Goal: Task Accomplishment & Management: Complete application form

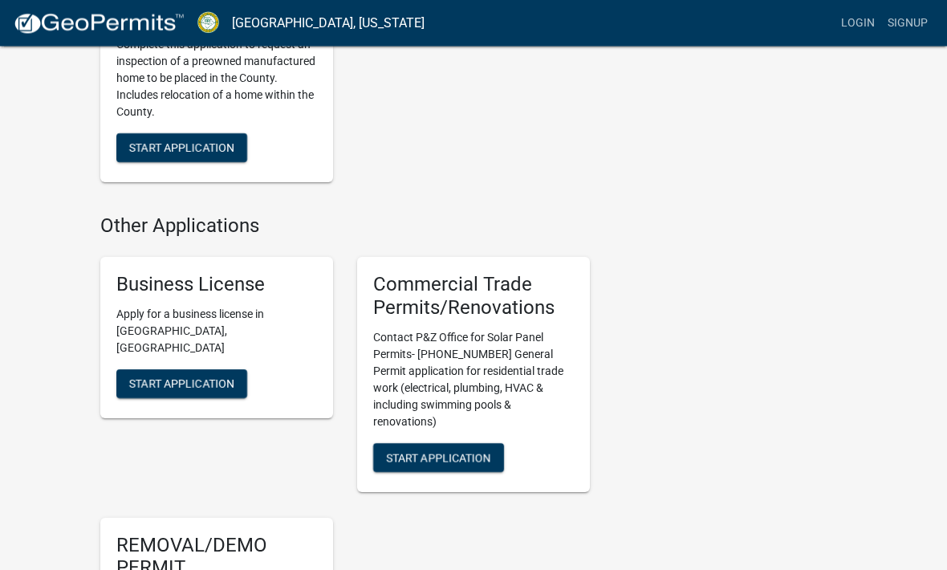
scroll to position [1740, 0]
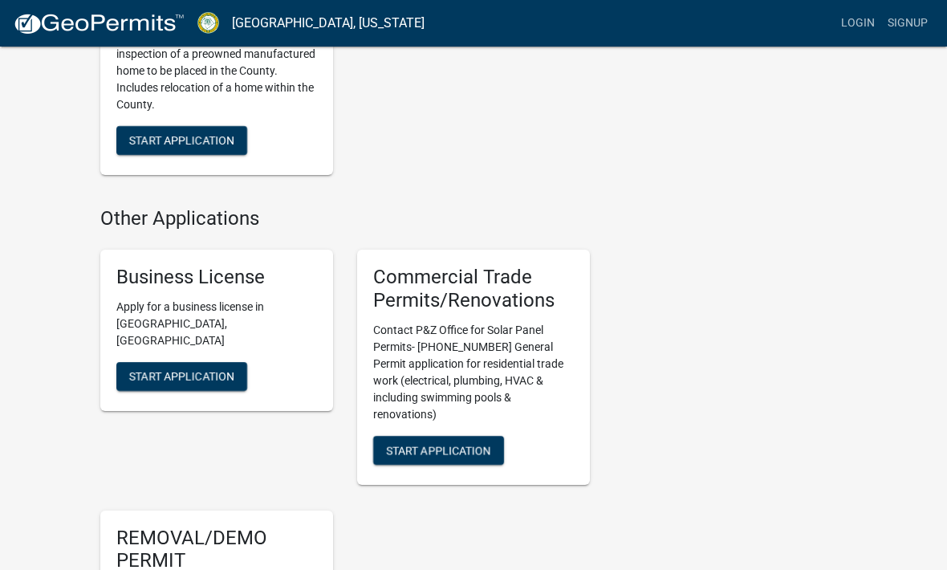
click at [224, 369] on span "Start Application" at bounding box center [181, 375] width 105 height 13
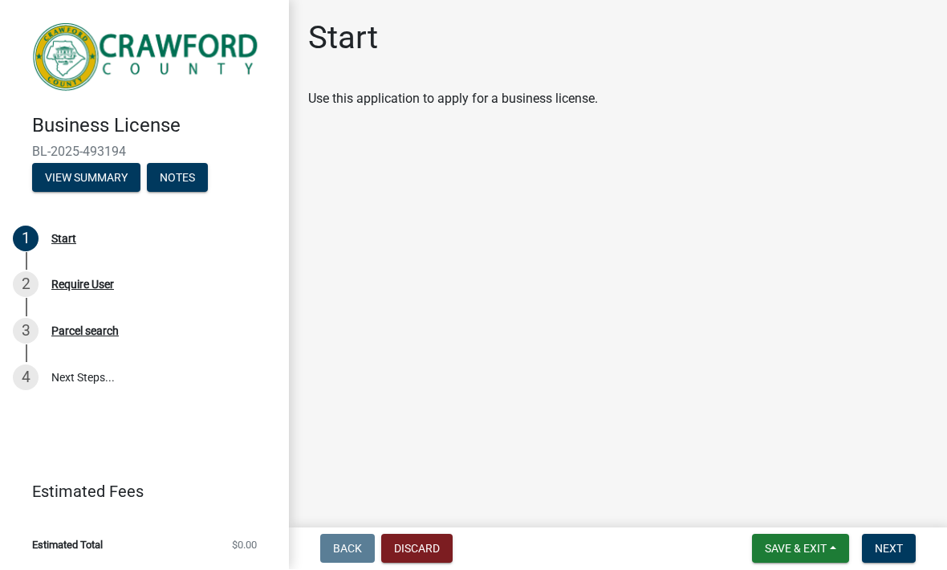
click at [69, 243] on div "Start" at bounding box center [63, 239] width 25 height 11
click at [895, 543] on span "Next" at bounding box center [889, 549] width 28 height 13
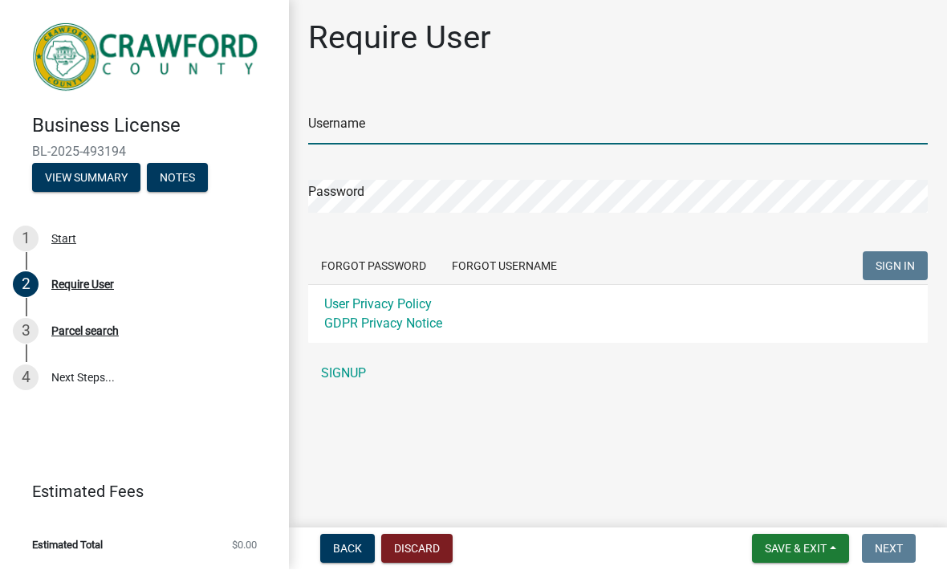
click at [505, 123] on input "Username" at bounding box center [618, 128] width 620 height 33
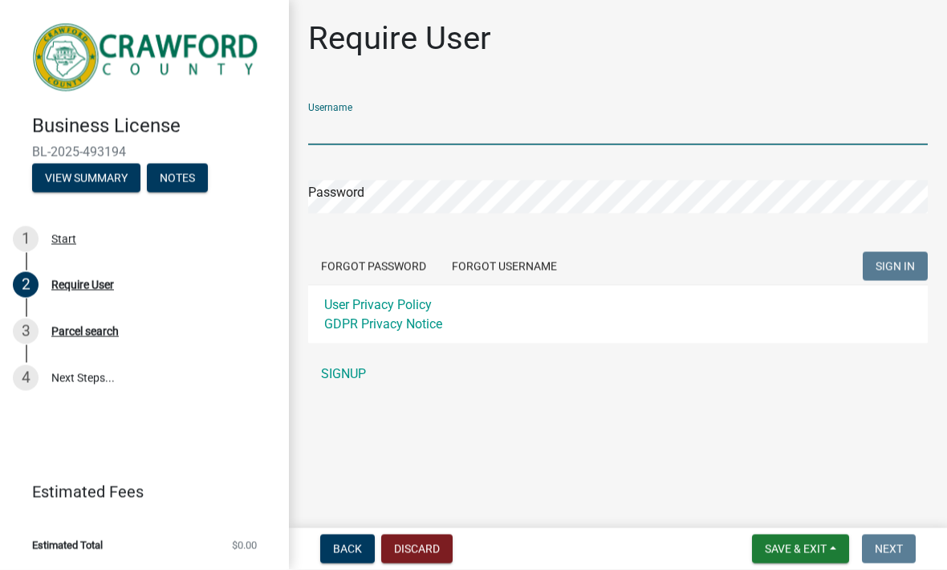
type input "[PERSON_NAME]"
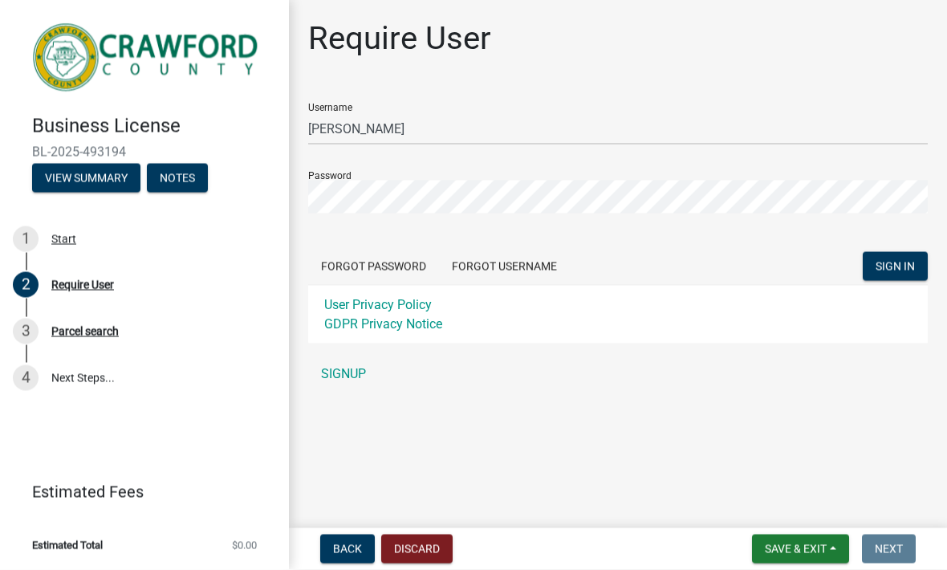
click at [895, 266] on button "SIGN IN" at bounding box center [895, 266] width 65 height 29
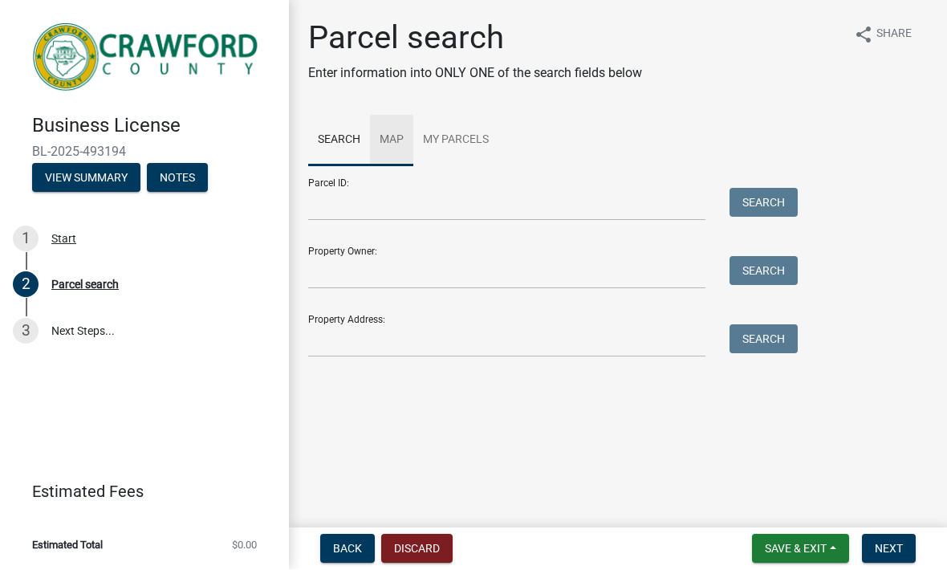
click at [389, 148] on link "Map" at bounding box center [391, 141] width 43 height 51
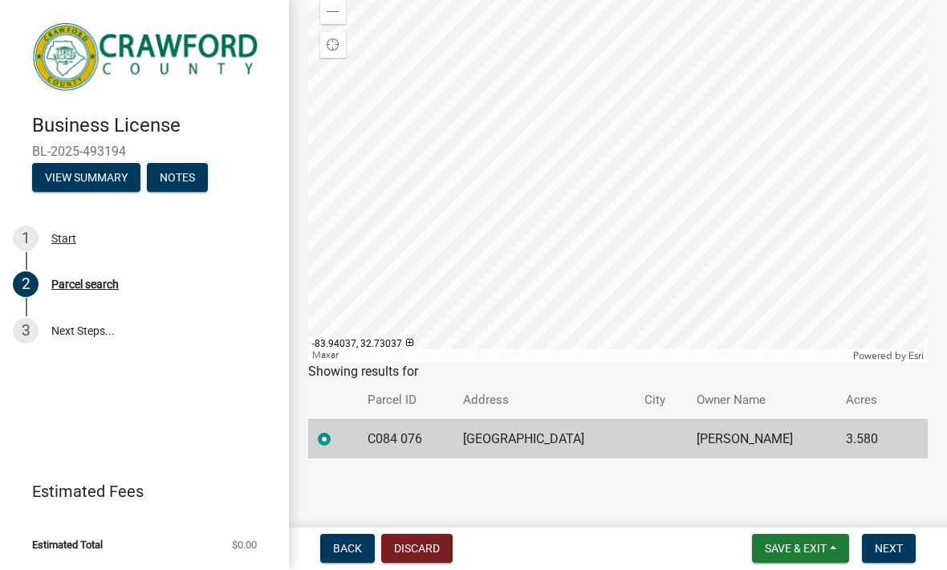
scroll to position [204, 0]
click at [895, 545] on span "Next" at bounding box center [889, 549] width 28 height 13
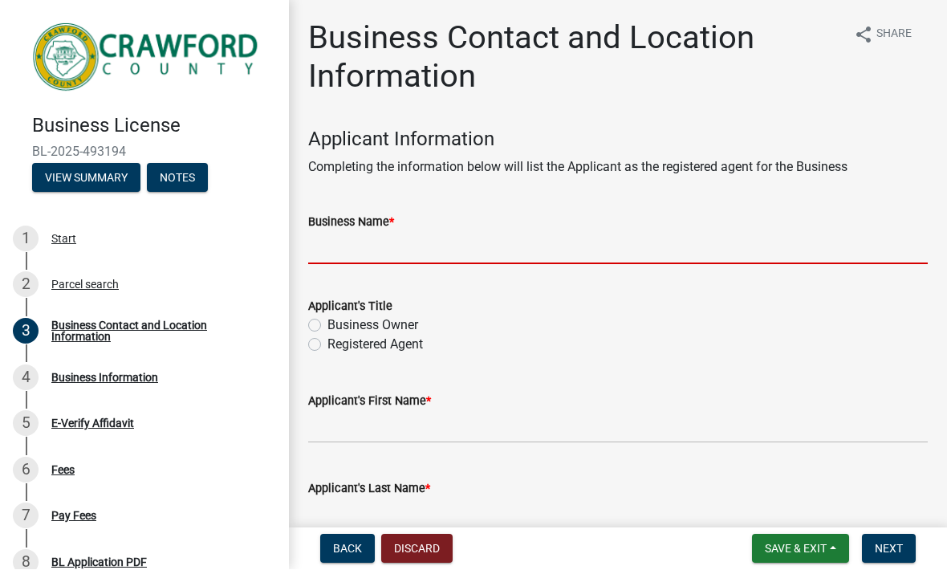
click at [810, 247] on input "Business Name *" at bounding box center [618, 248] width 620 height 33
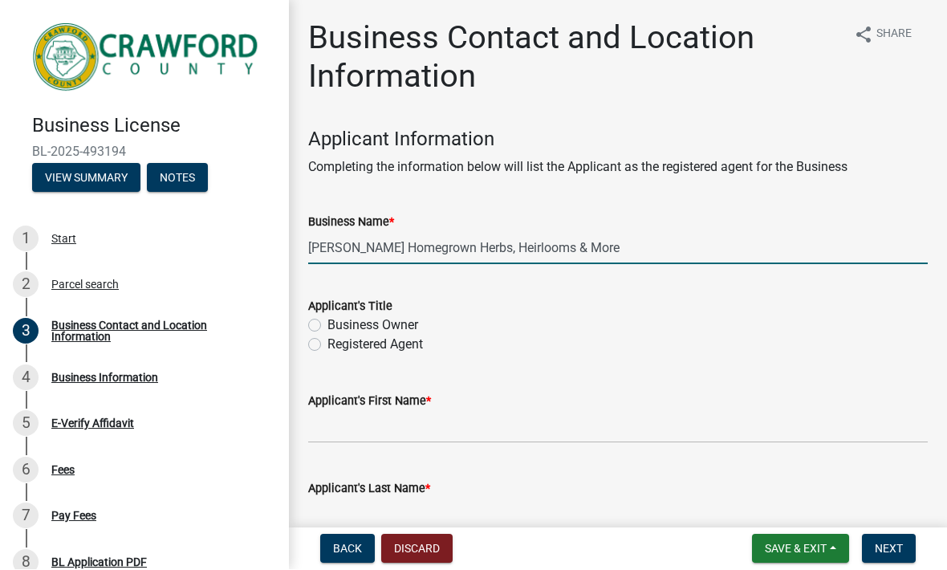
type input "[PERSON_NAME] Homegrown Herbs, Heirlooms & More"
click at [382, 326] on label "Business Owner" at bounding box center [373, 325] width 91 height 19
click at [338, 326] on input "Business Owner" at bounding box center [333, 321] width 10 height 10
radio input "true"
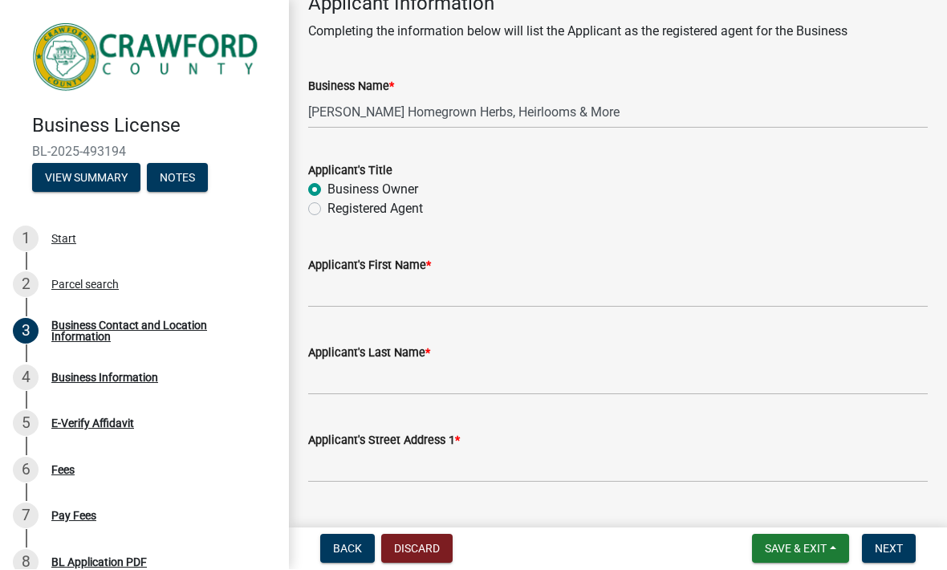
scroll to position [136, 0]
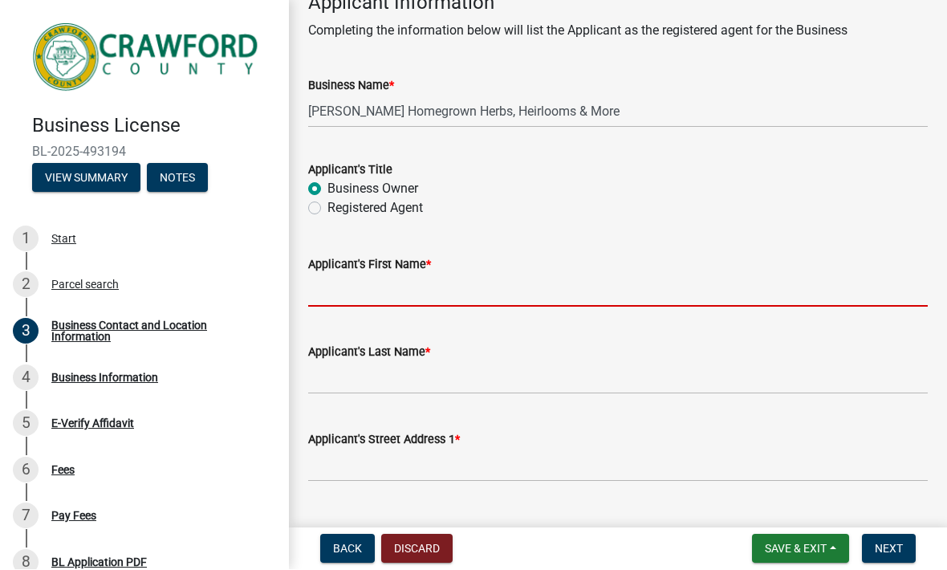
click at [464, 291] on input "Applicant's First Name *" at bounding box center [618, 291] width 620 height 33
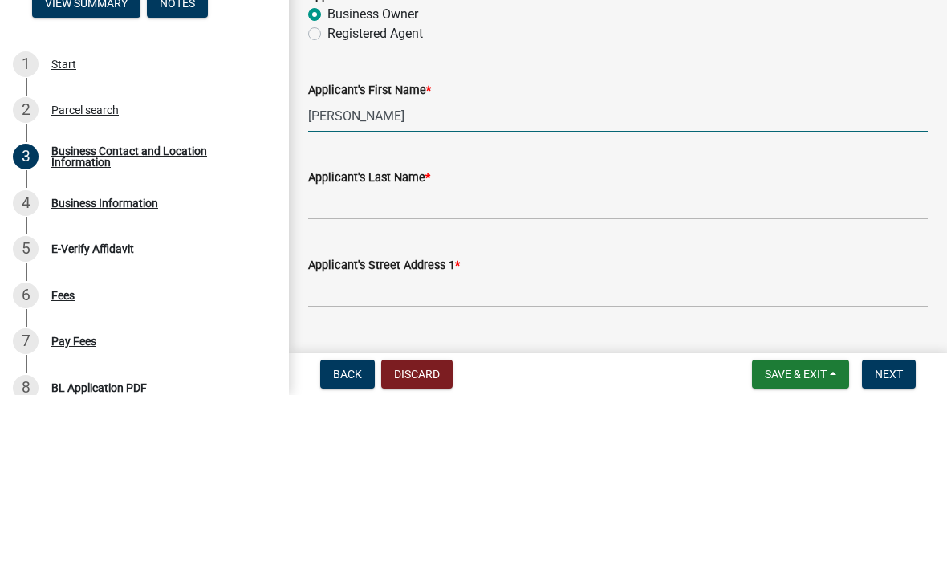
type input "[PERSON_NAME]"
click at [490, 343] on div "Applicant's Last Name *" at bounding box center [618, 352] width 620 height 19
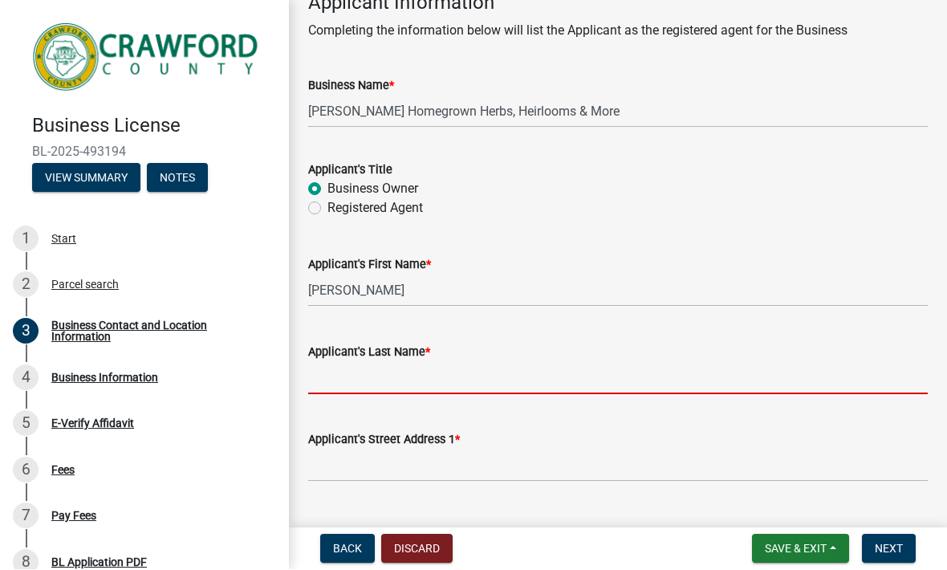
click at [425, 389] on input "Applicant's Last Name *" at bounding box center [618, 378] width 620 height 33
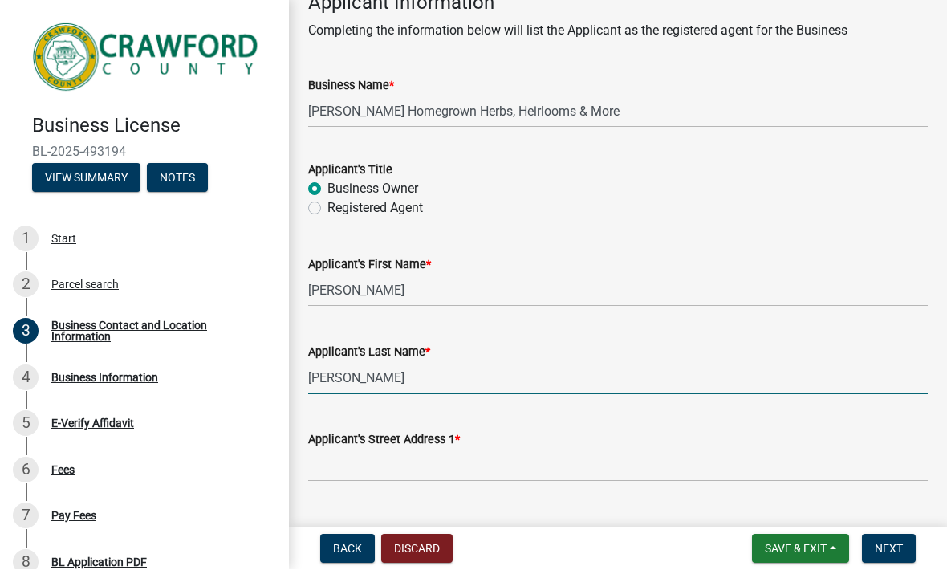
type input "[PERSON_NAME]"
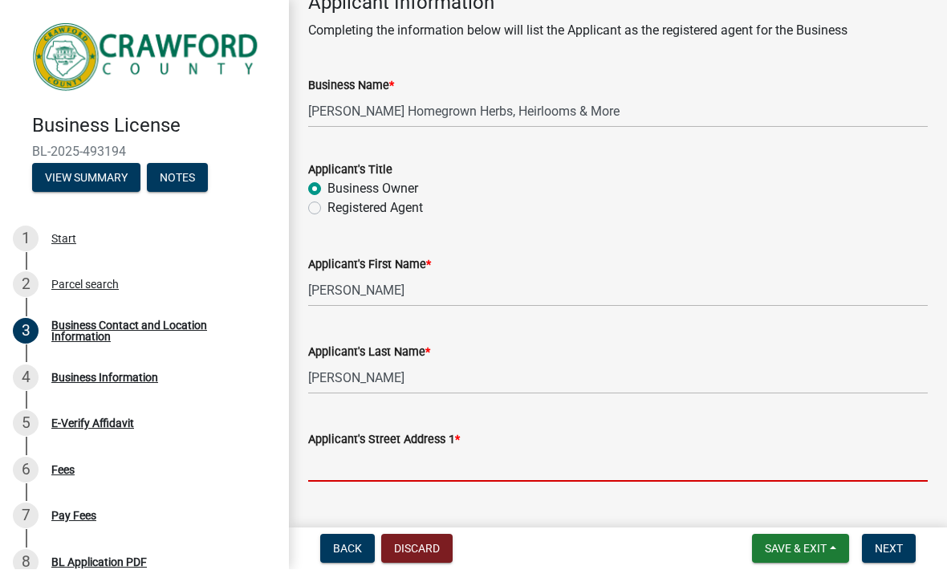
click at [436, 466] on input "Applicant's Street Address 1 *" at bounding box center [618, 466] width 620 height 33
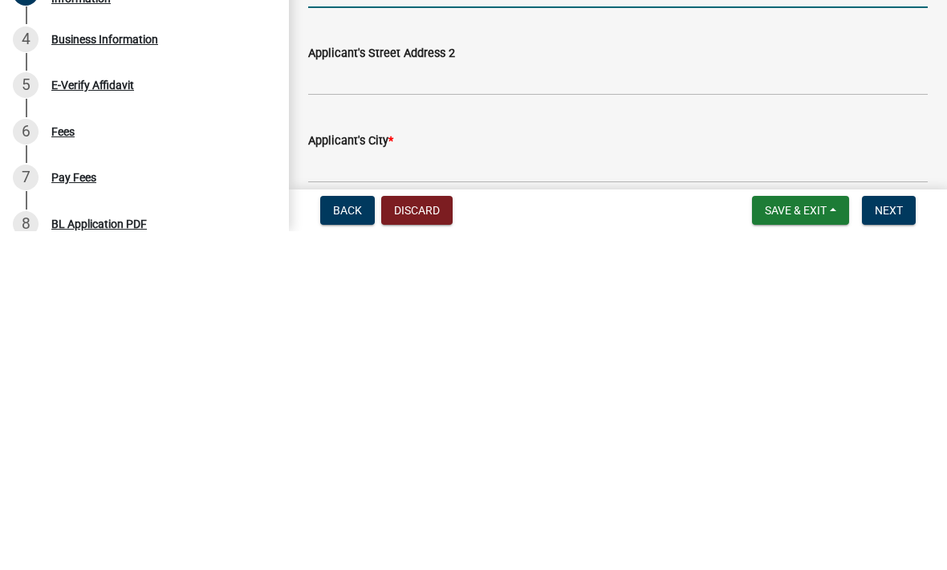
scroll to position [321, 0]
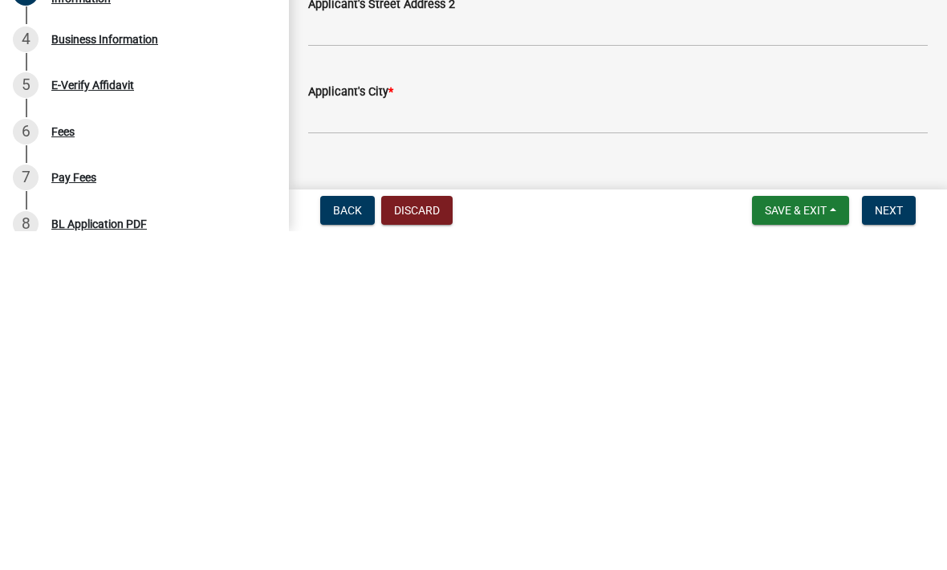
type input "[STREET_ADDRESS]"
click at [532, 440] on input "Applicant's City *" at bounding box center [618, 456] width 620 height 33
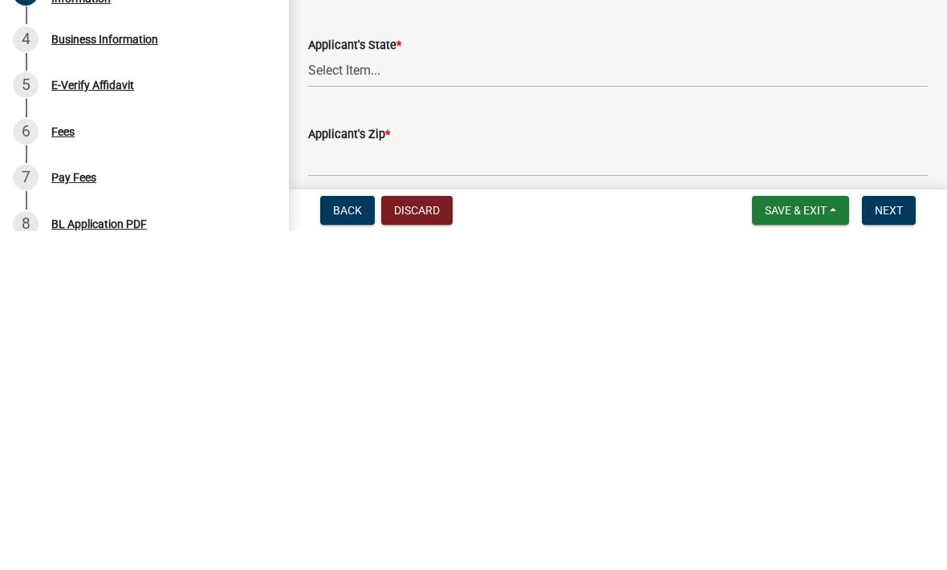
scroll to position [475, 0]
type input "[GEOGRAPHIC_DATA]"
click at [569, 393] on select "Select Item... [US_STATE] [US_STATE] [US_STATE] [US_STATE] [US_STATE] [US_STATE…" at bounding box center [618, 409] width 620 height 33
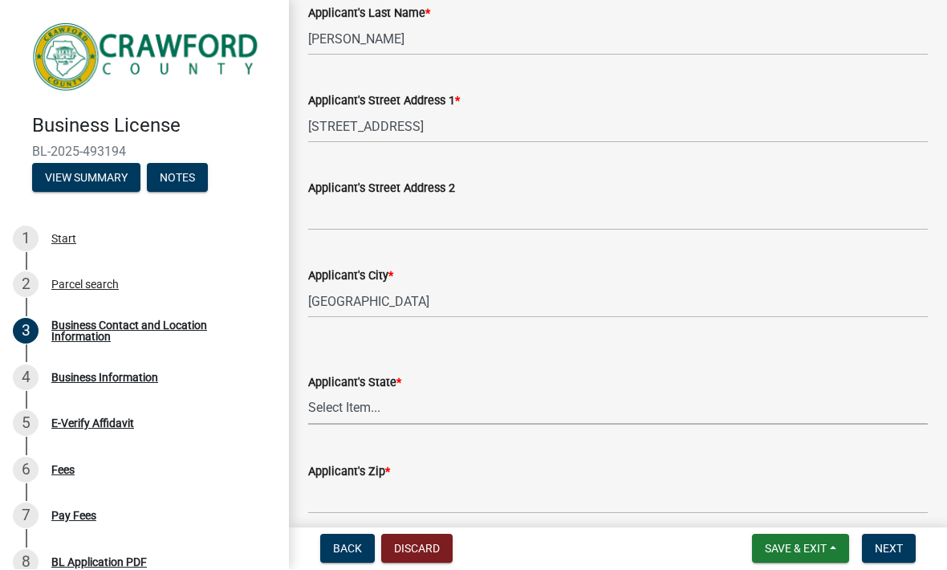
select select "GA"
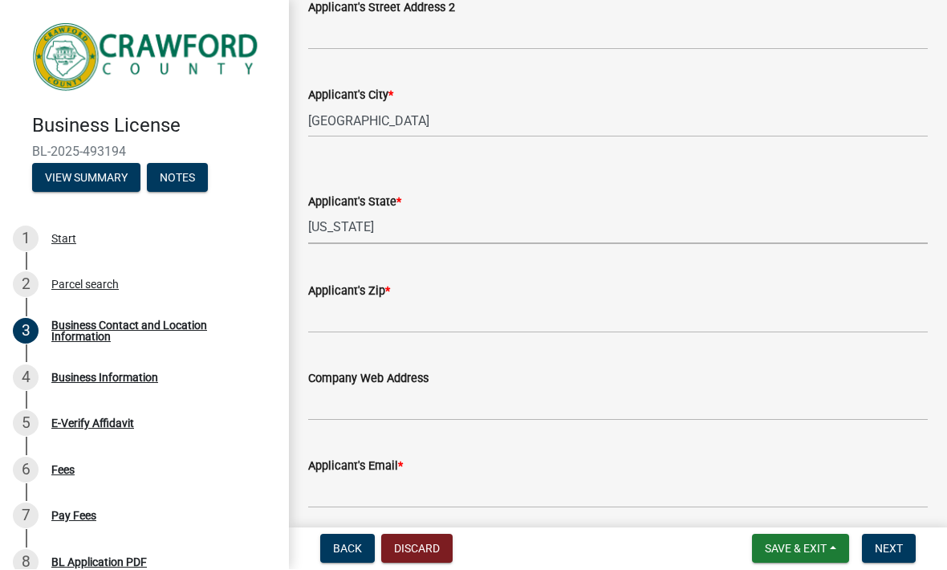
scroll to position [687, 0]
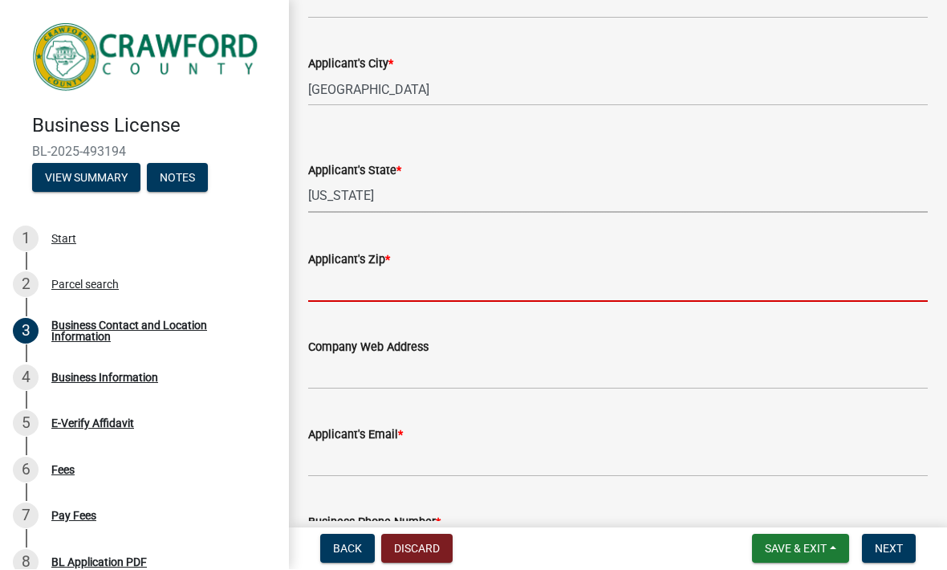
click at [474, 293] on input "Applicant's Zip *" at bounding box center [618, 286] width 620 height 33
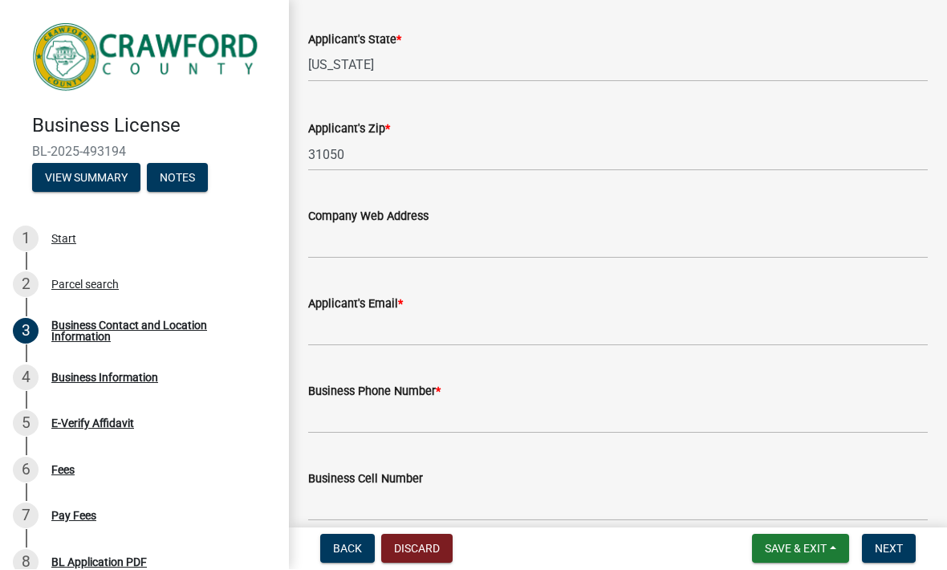
scroll to position [824, 0]
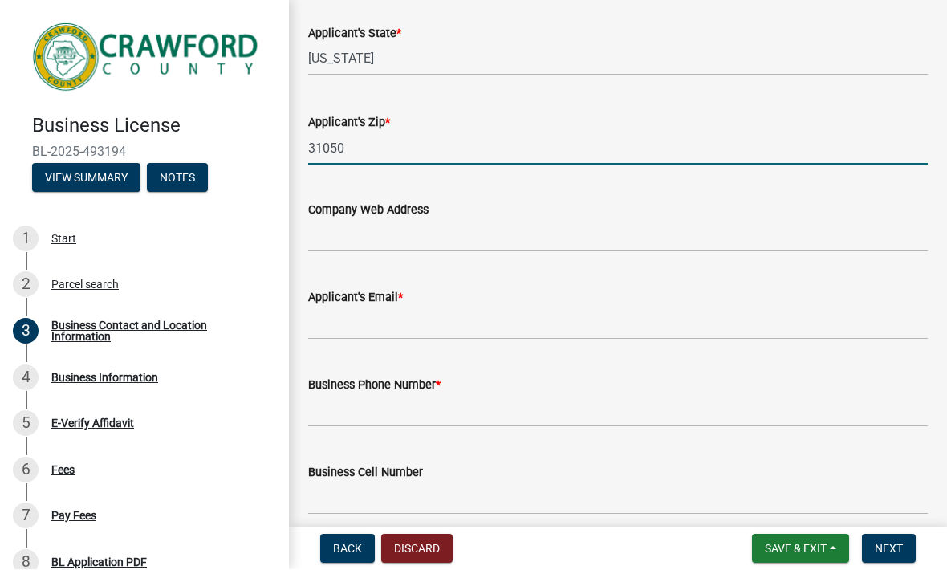
type input "31050"
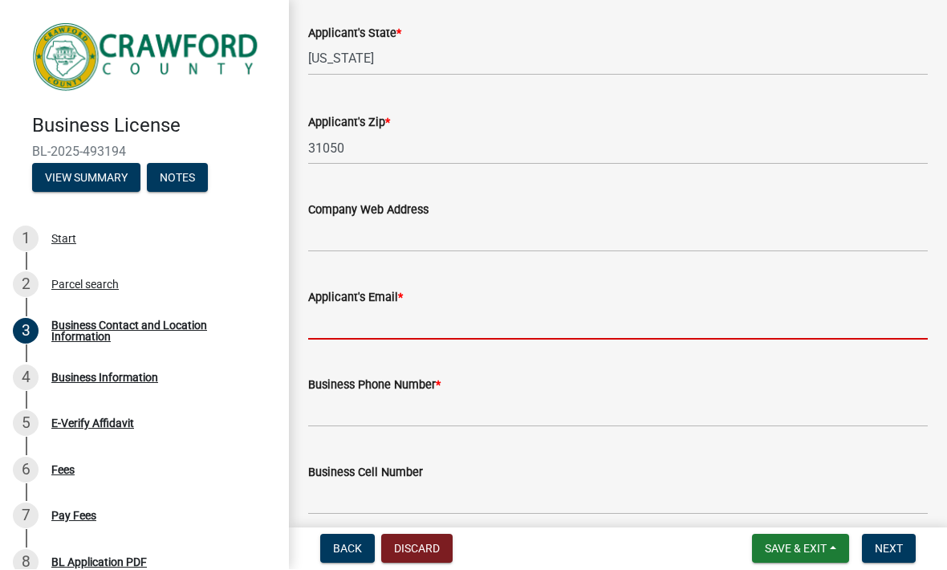
click at [482, 324] on input "Applicant's Email *" at bounding box center [618, 323] width 620 height 33
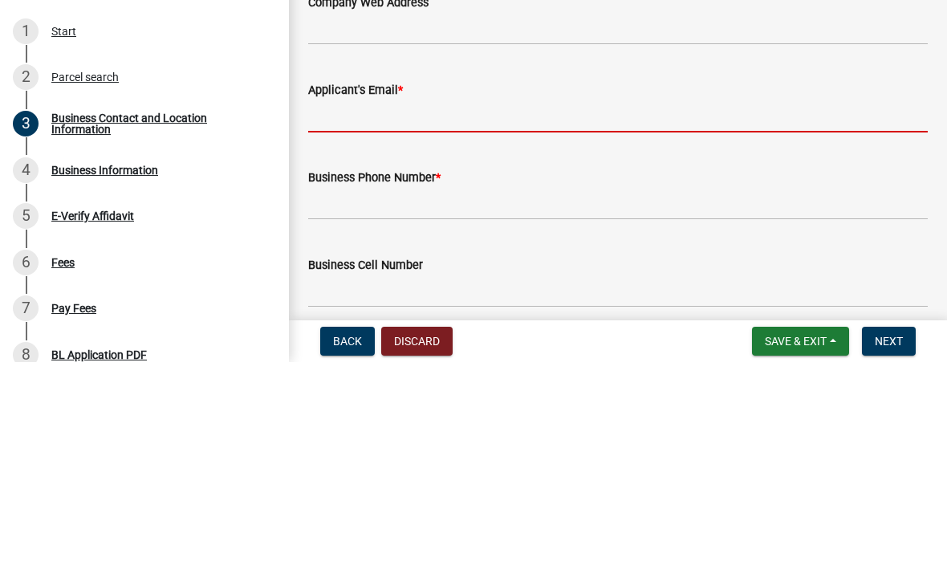
type input "A"
type input "[PERSON_NAME]"
